Goal: Information Seeking & Learning: Find specific fact

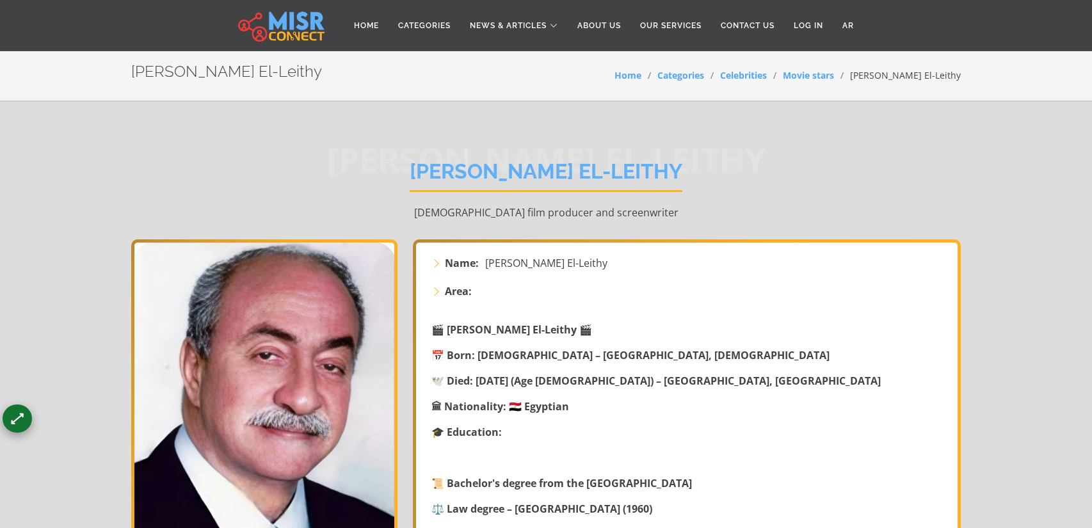
click at [450, 383] on strong "🕊️ Died: [DATE] (Age [DEMOGRAPHIC_DATA]) – [GEOGRAPHIC_DATA], [GEOGRAPHIC_DATA]" at bounding box center [655, 381] width 449 height 14
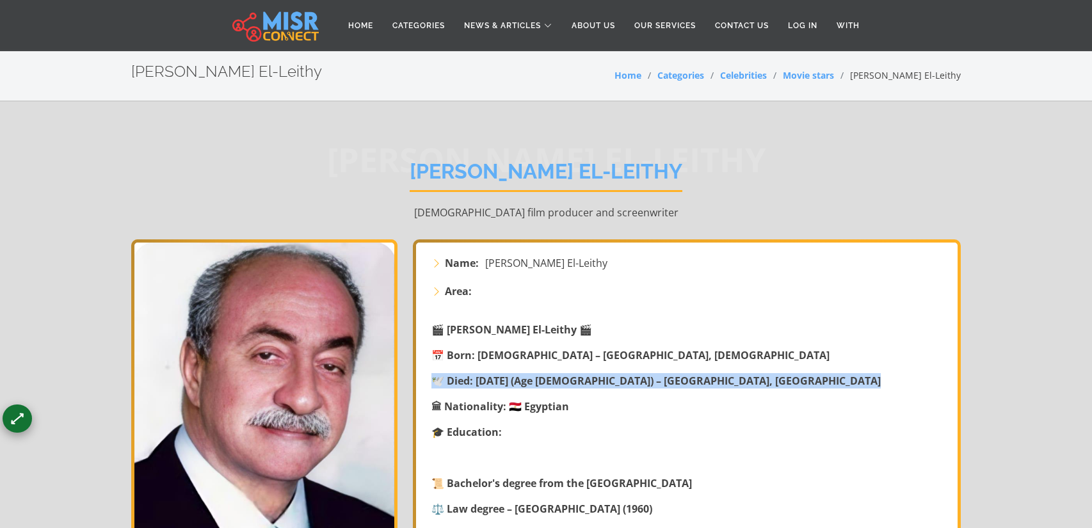
click at [450, 383] on strong "🕊️ Died: [DATE] (Age [DEMOGRAPHIC_DATA]) – [GEOGRAPHIC_DATA], [GEOGRAPHIC_DATA]" at bounding box center [655, 381] width 449 height 14
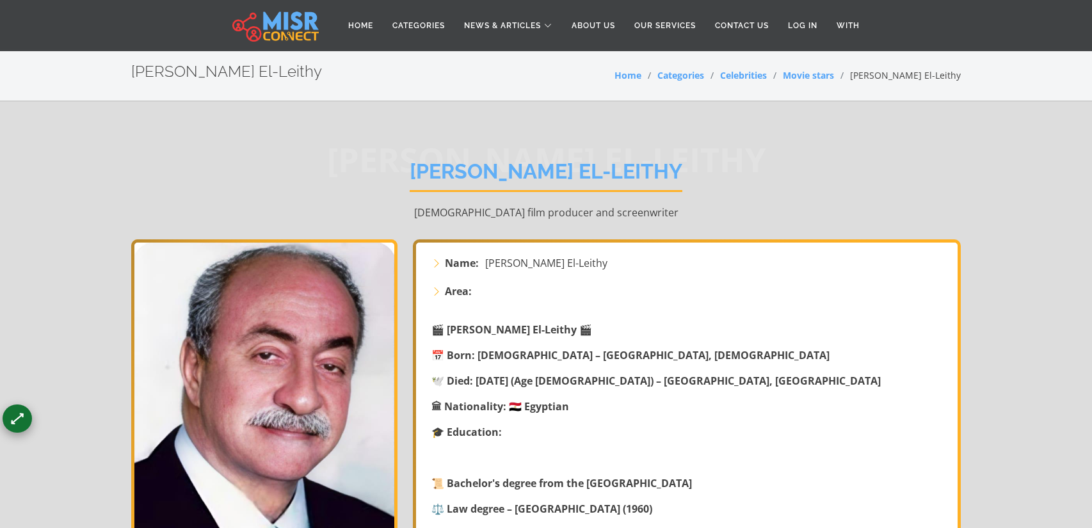
click at [450, 383] on strong "🕊️ Died: [DATE] (Age [DEMOGRAPHIC_DATA]) – [GEOGRAPHIC_DATA], [GEOGRAPHIC_DATA]" at bounding box center [655, 381] width 449 height 14
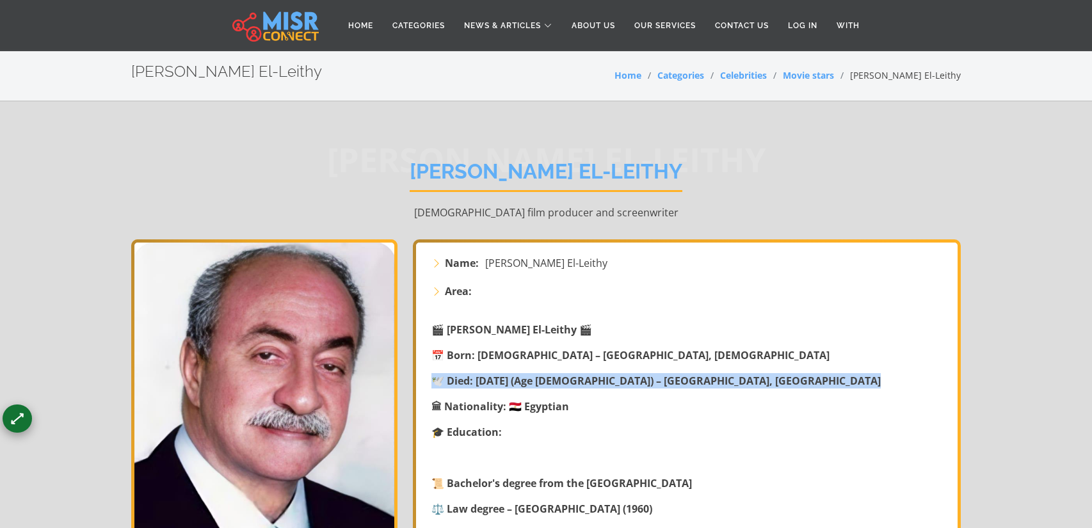
click at [450, 383] on strong "🕊️ Died: [DATE] (Age [DEMOGRAPHIC_DATA]) – [GEOGRAPHIC_DATA], [GEOGRAPHIC_DATA]" at bounding box center [655, 381] width 449 height 14
copy div "🕊️ Died: [DATE] (Age [DEMOGRAPHIC_DATA]) – [GEOGRAPHIC_DATA], [GEOGRAPHIC_DATA]"
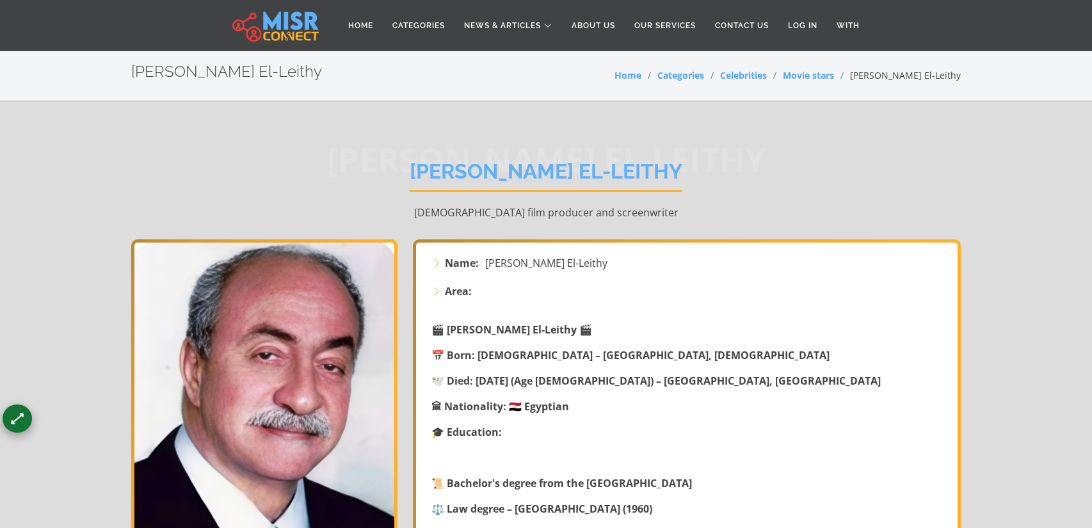
click at [459, 176] on font "[PERSON_NAME] El-Leithy" at bounding box center [545, 171] width 273 height 24
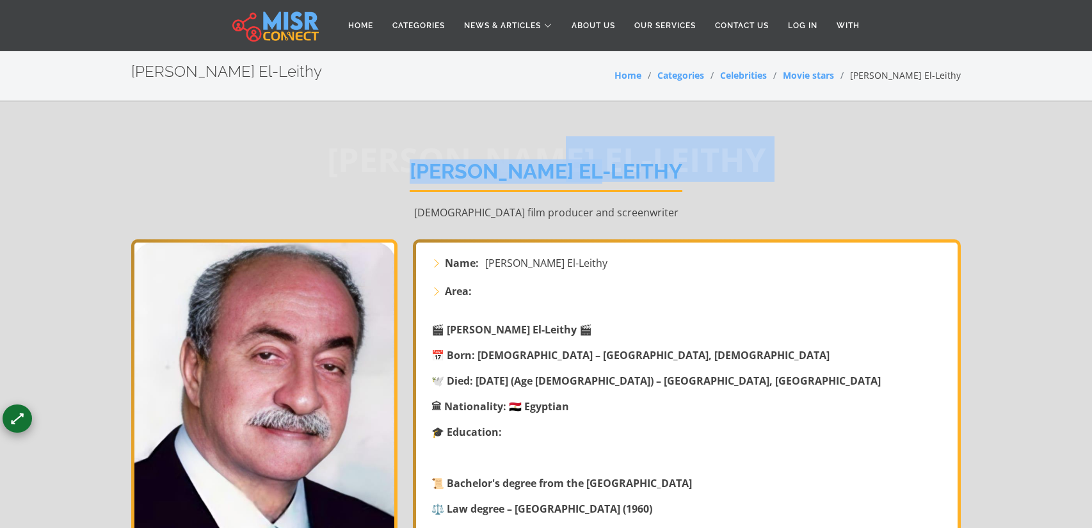
click at [458, 175] on font "[PERSON_NAME] El-Leithy" at bounding box center [545, 171] width 273 height 24
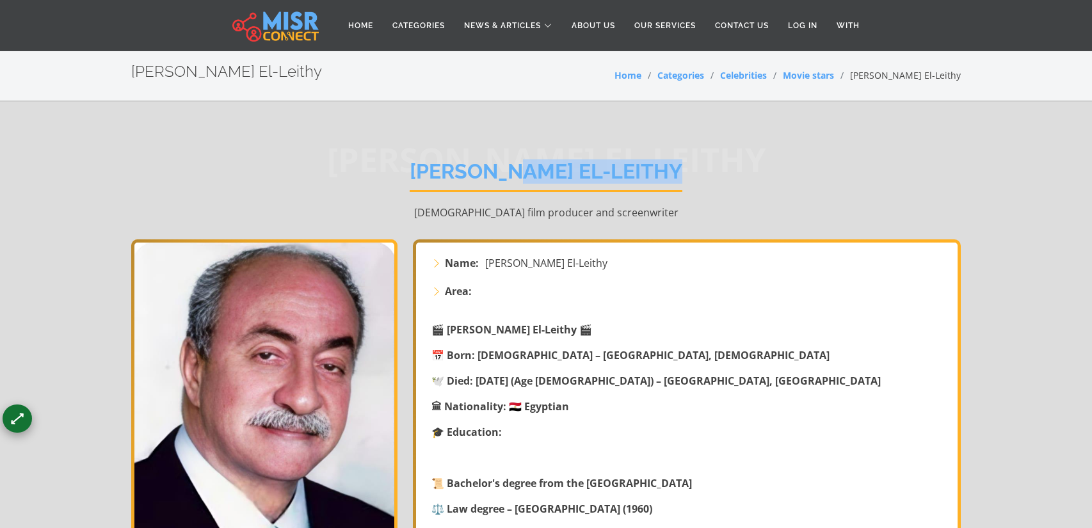
click at [458, 175] on font "[PERSON_NAME] El-Leithy" at bounding box center [545, 171] width 273 height 24
copy div "[PERSON_NAME] El-Leithy"
